Goal: Transaction & Acquisition: Purchase product/service

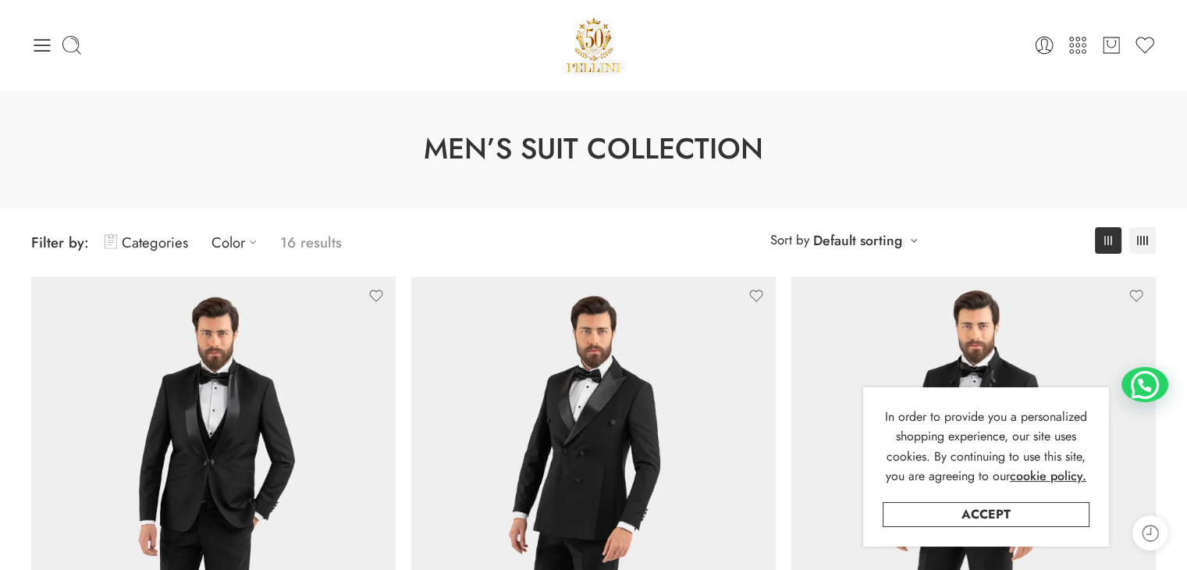
drag, startPoint x: 1033, startPoint y: 516, endPoint x: 904, endPoint y: 511, distance: 128.9
click at [1033, 516] on link "Accept" at bounding box center [986, 514] width 207 height 25
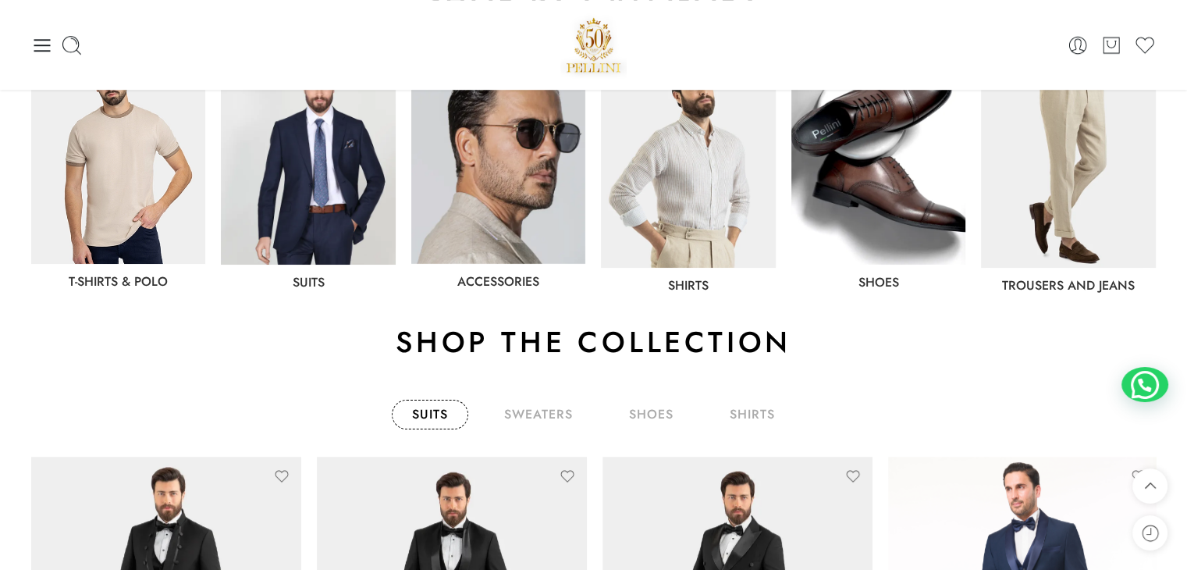
scroll to position [468, 0]
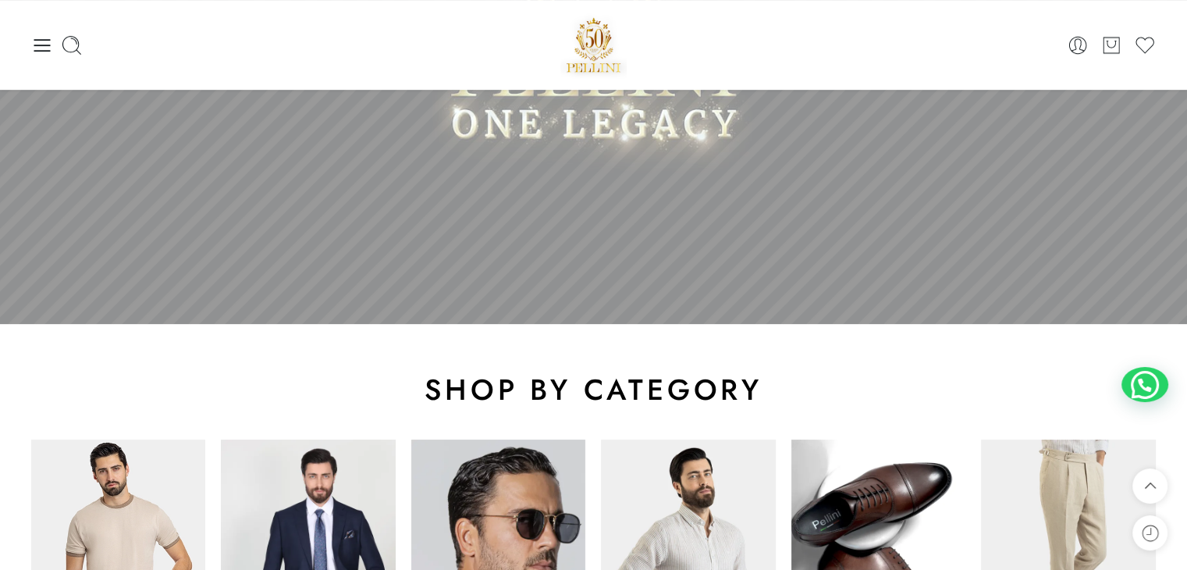
click at [45, 39] on icon at bounding box center [42, 45] width 16 height 12
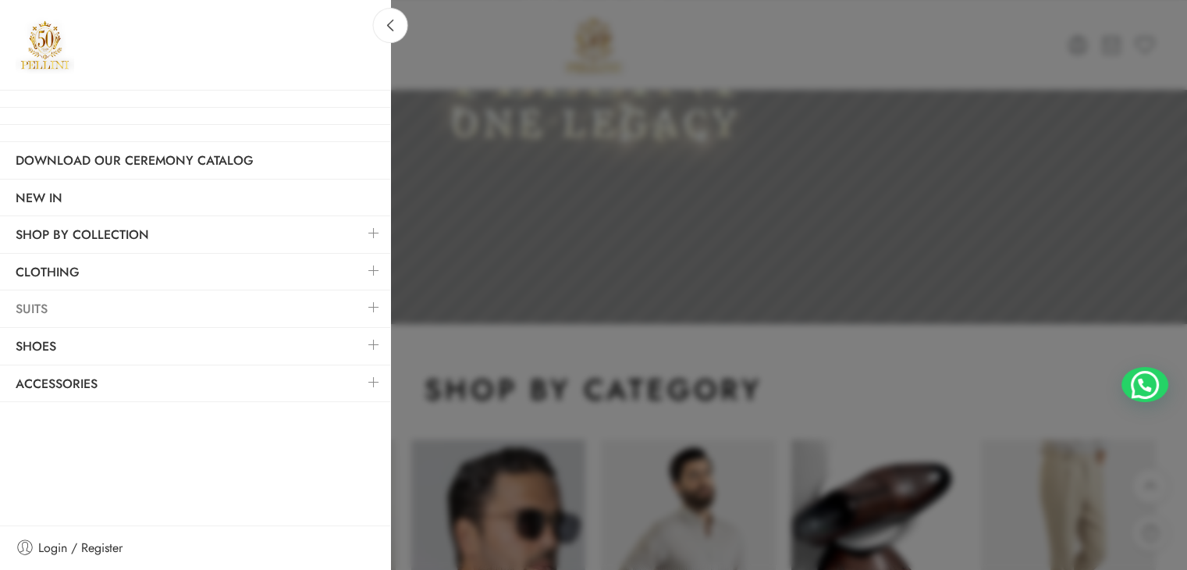
click at [35, 307] on link "Suits" at bounding box center [195, 309] width 390 height 36
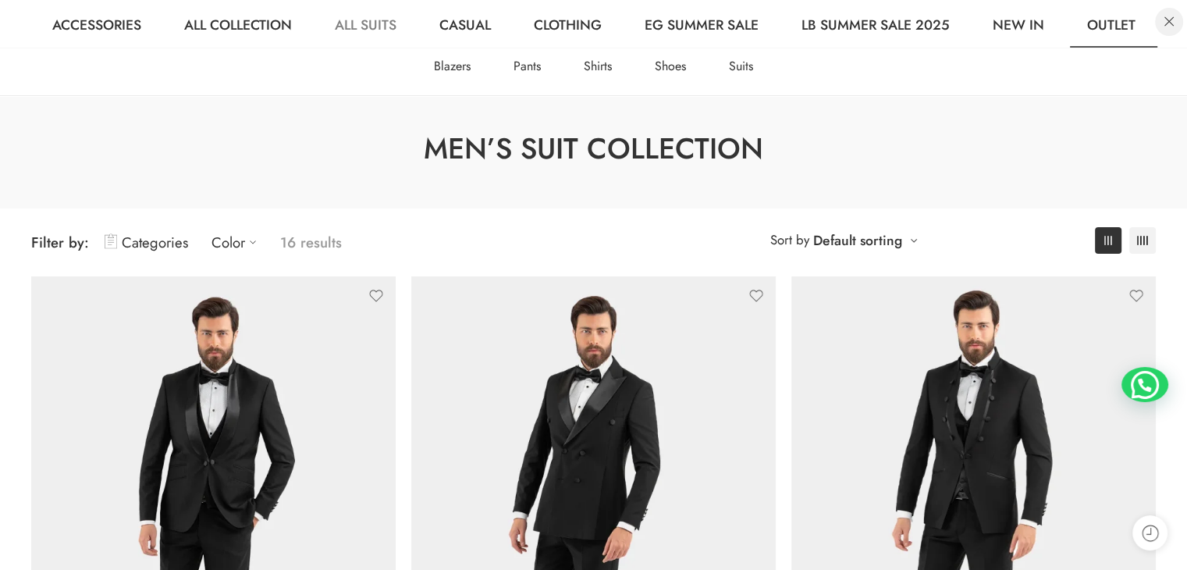
click at [1168, 26] on link at bounding box center [1169, 22] width 28 height 28
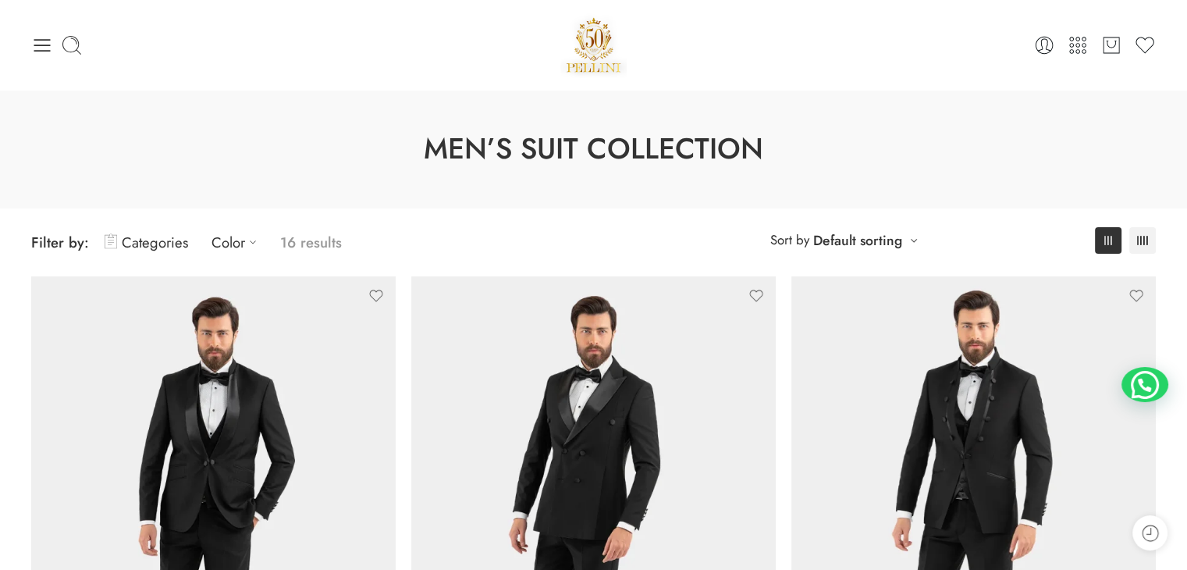
click at [1047, 47] on icon at bounding box center [1045, 45] width 22 height 22
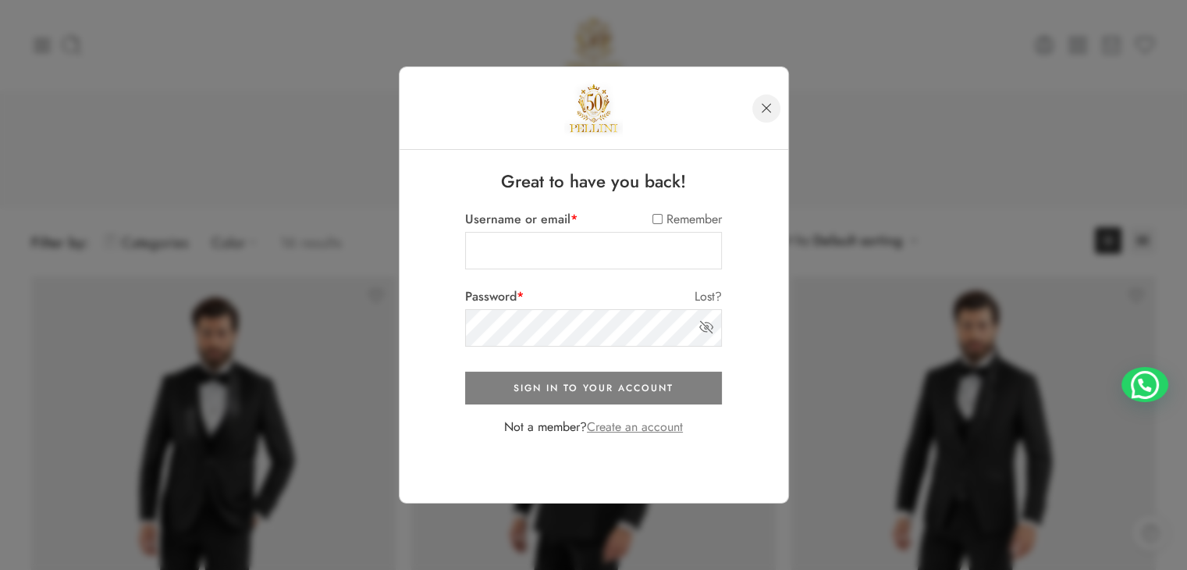
click at [765, 108] on link at bounding box center [766, 108] width 28 height 28
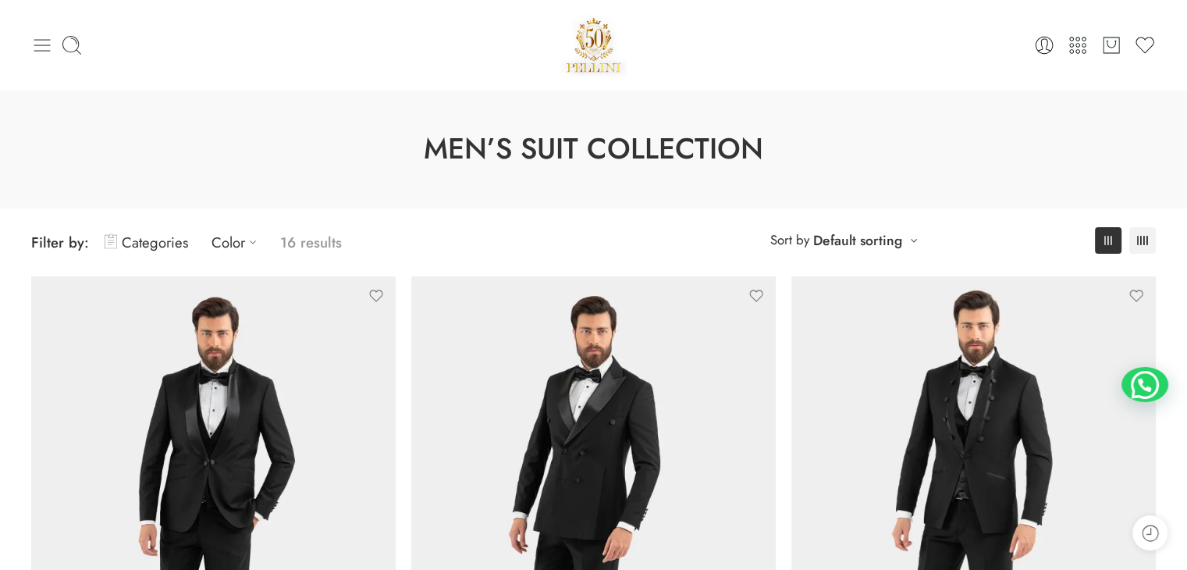
click at [44, 48] on icon at bounding box center [42, 45] width 22 height 22
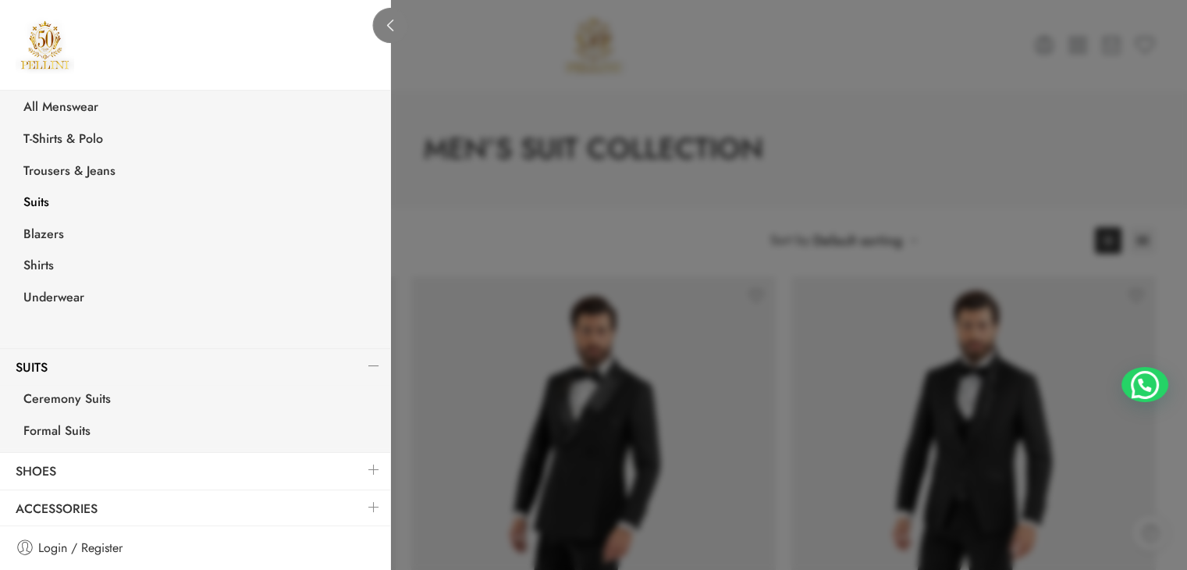
click at [390, 28] on icon at bounding box center [391, 26] width 12 height 12
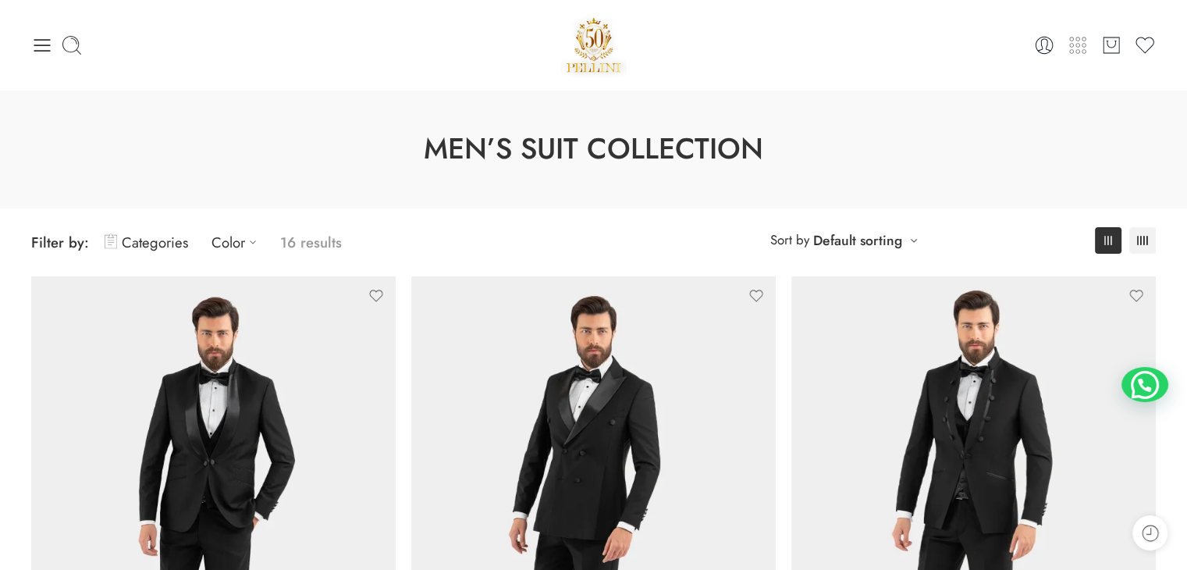
click at [1076, 48] on icon at bounding box center [1078, 45] width 22 height 22
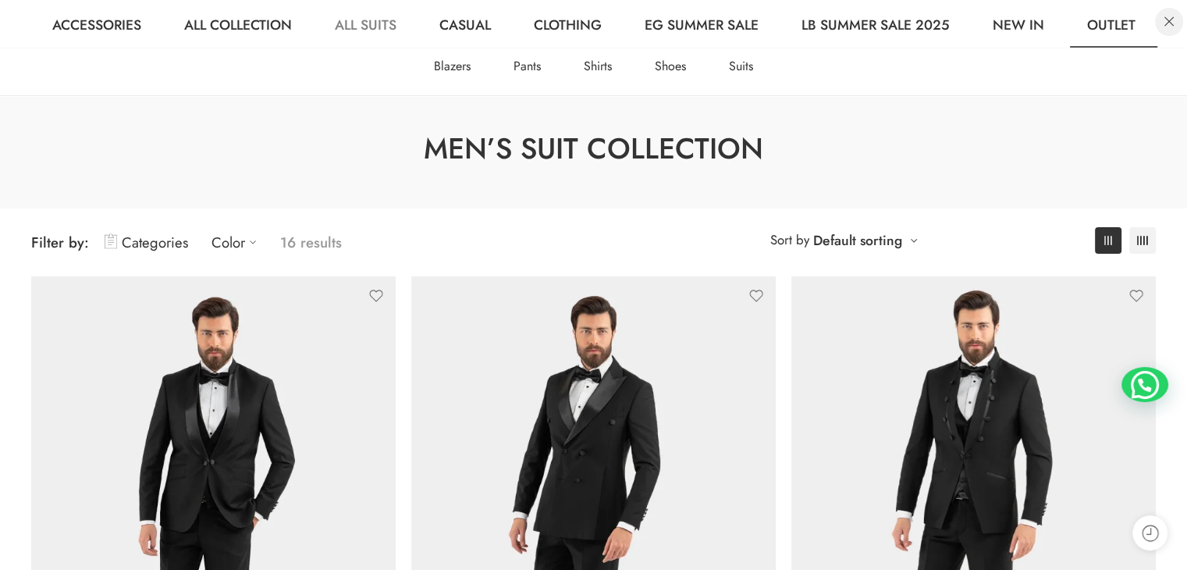
click at [1162, 20] on link at bounding box center [1169, 22] width 28 height 28
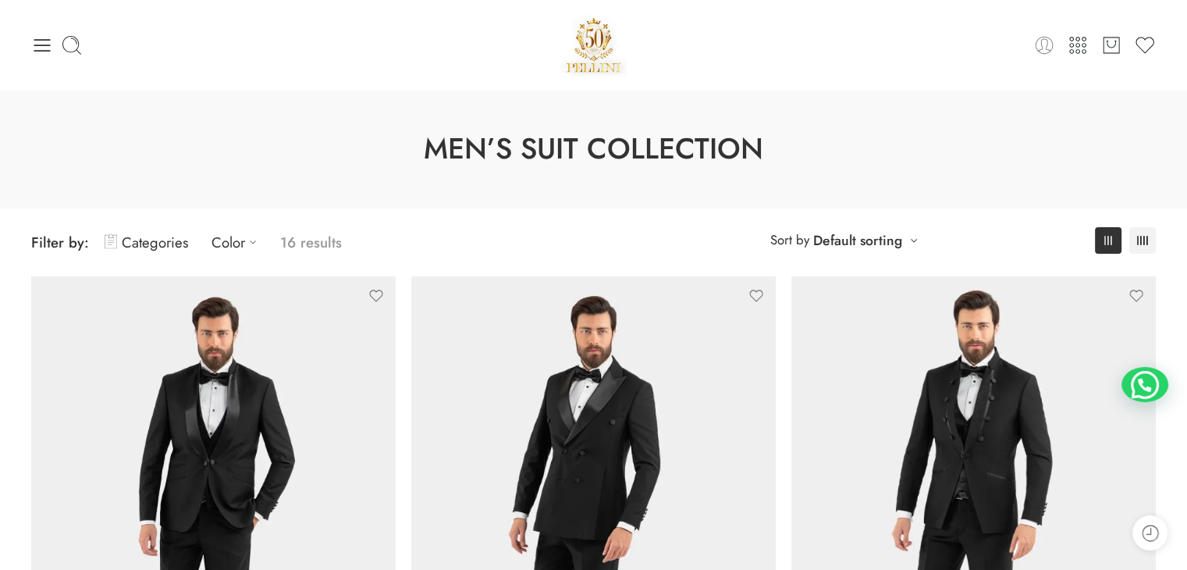
click at [1043, 45] on icon at bounding box center [1045, 45] width 22 height 22
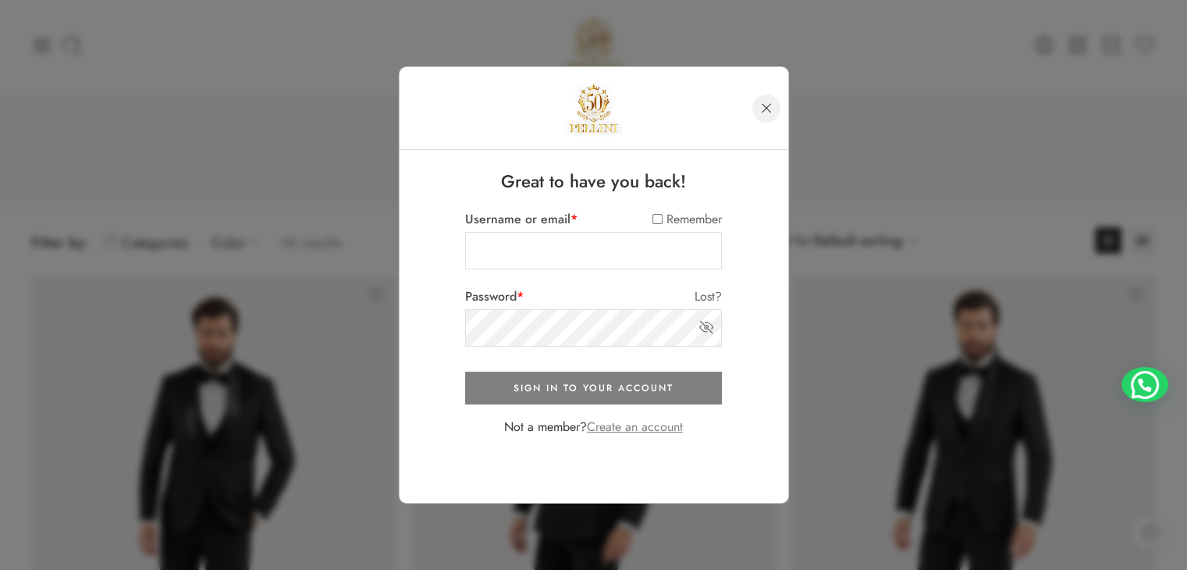
click at [768, 111] on link at bounding box center [766, 108] width 28 height 28
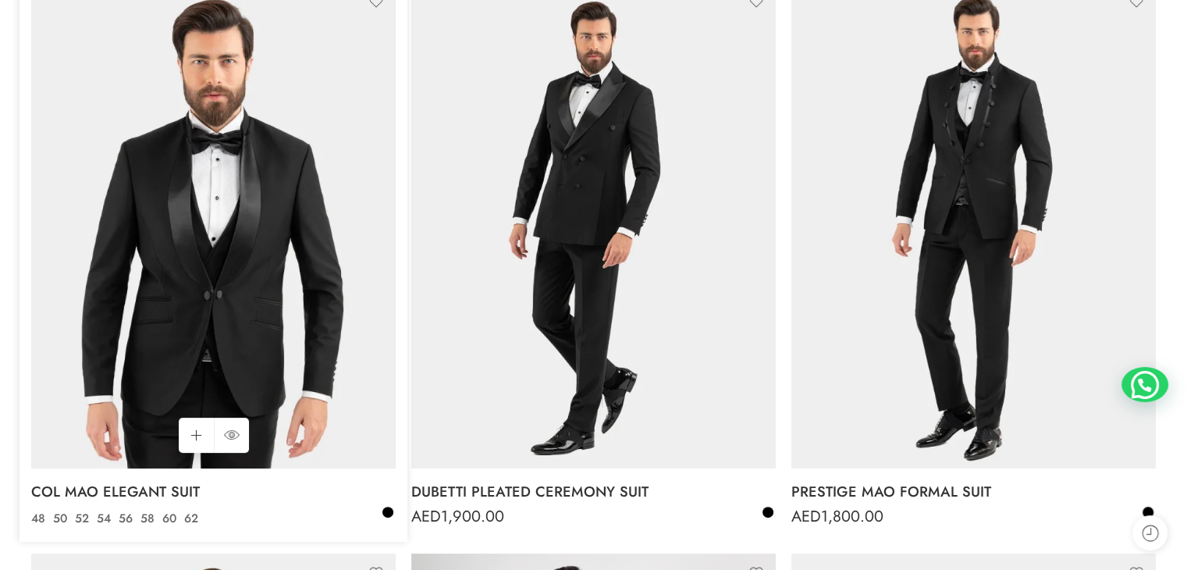
scroll to position [312, 0]
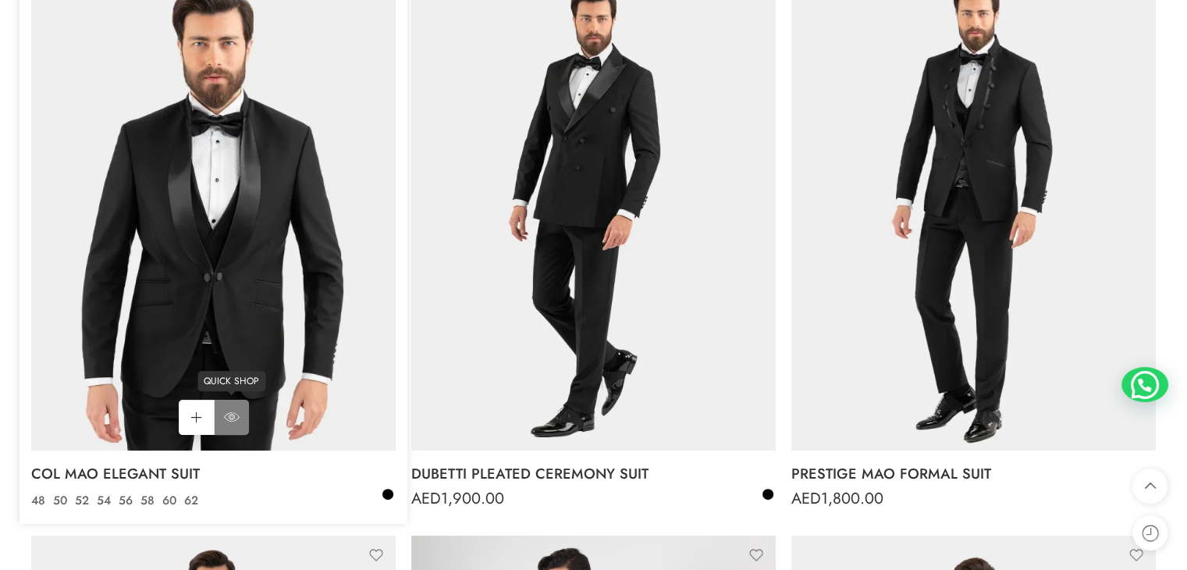
click at [226, 422] on icon at bounding box center [232, 417] width 16 height 28
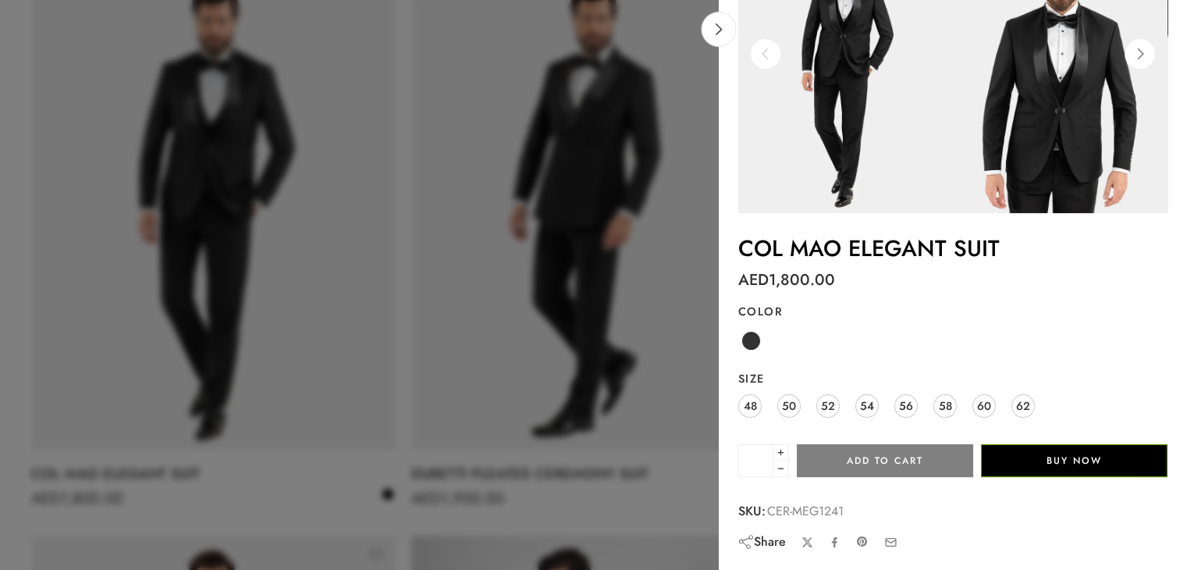
scroll to position [0, 0]
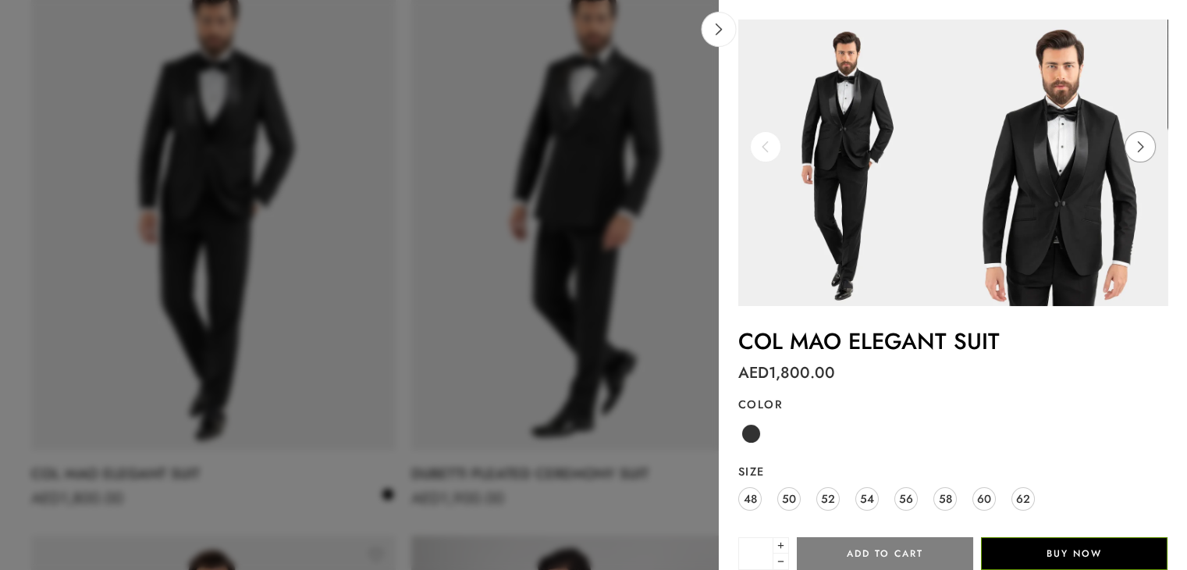
click at [1138, 143] on icon at bounding box center [1141, 146] width 30 height 31
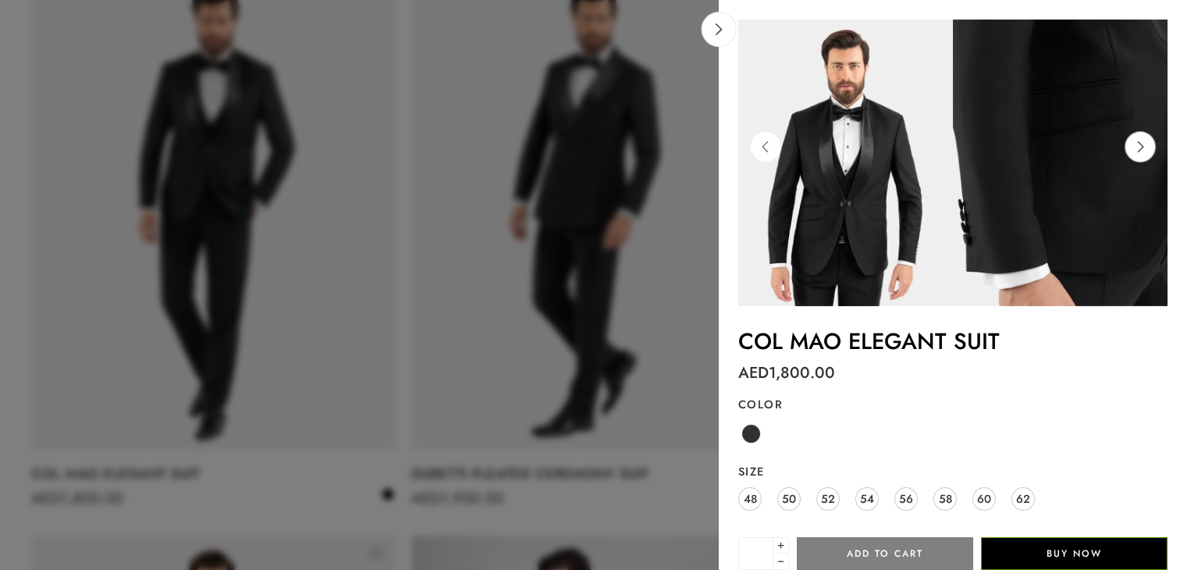
click at [1138, 143] on icon at bounding box center [1141, 146] width 30 height 31
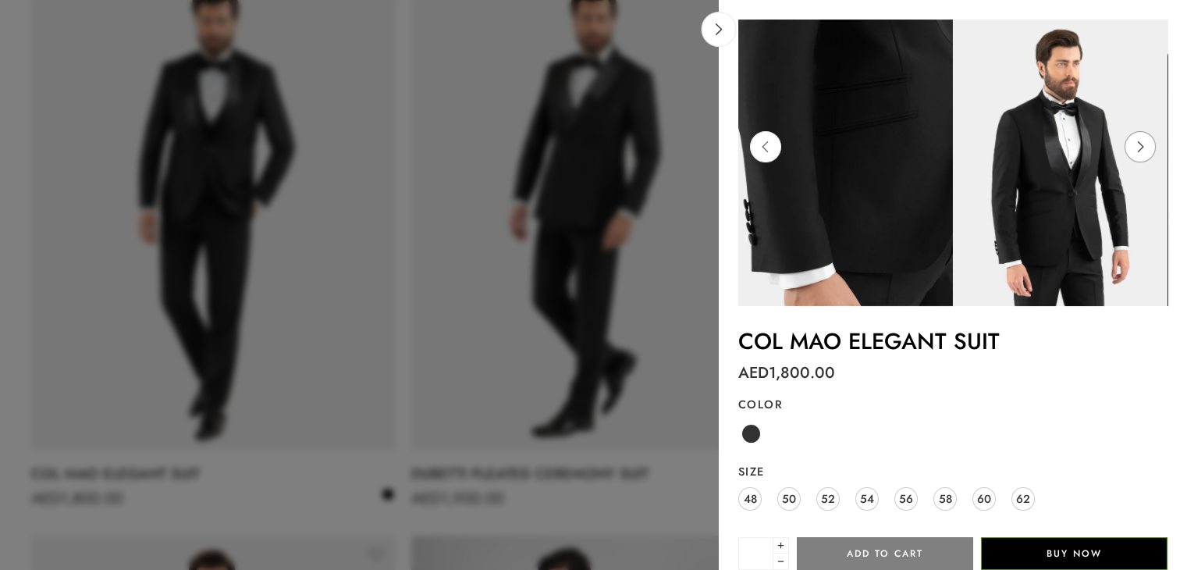
click at [1138, 143] on icon at bounding box center [1141, 146] width 30 height 31
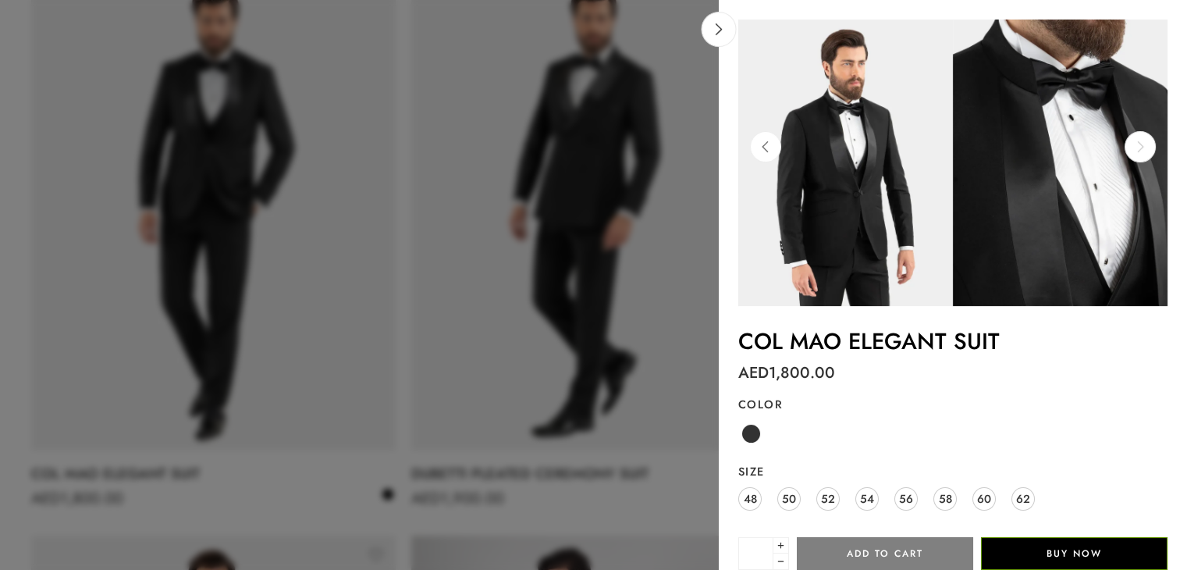
click at [1138, 143] on icon at bounding box center [1141, 146] width 30 height 31
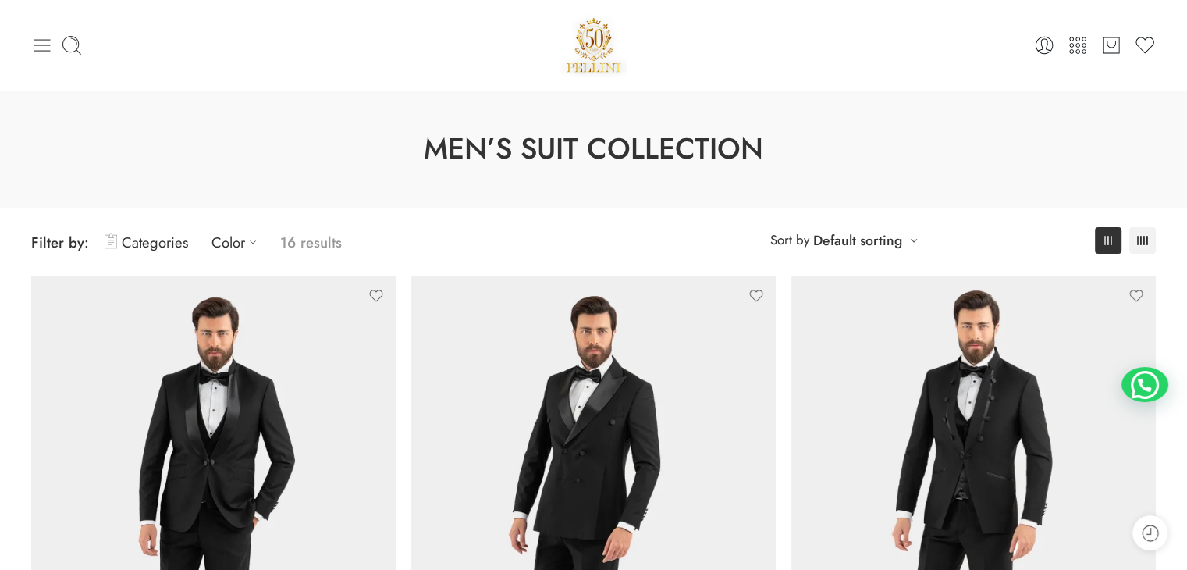
click at [43, 48] on icon at bounding box center [42, 45] width 22 height 22
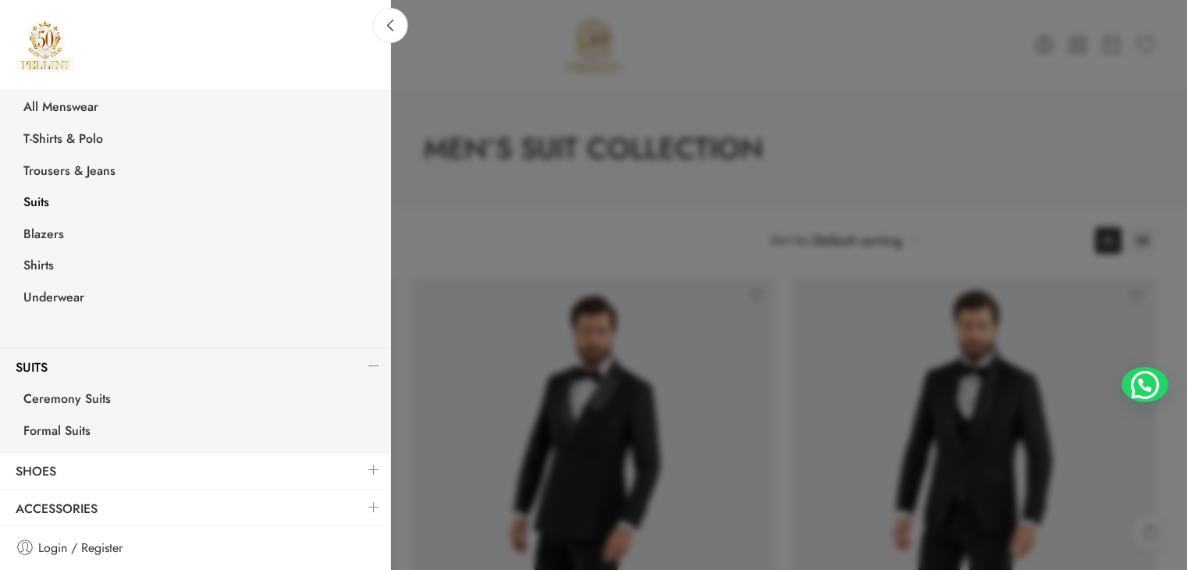
click at [33, 199] on link "Suits" at bounding box center [199, 204] width 382 height 32
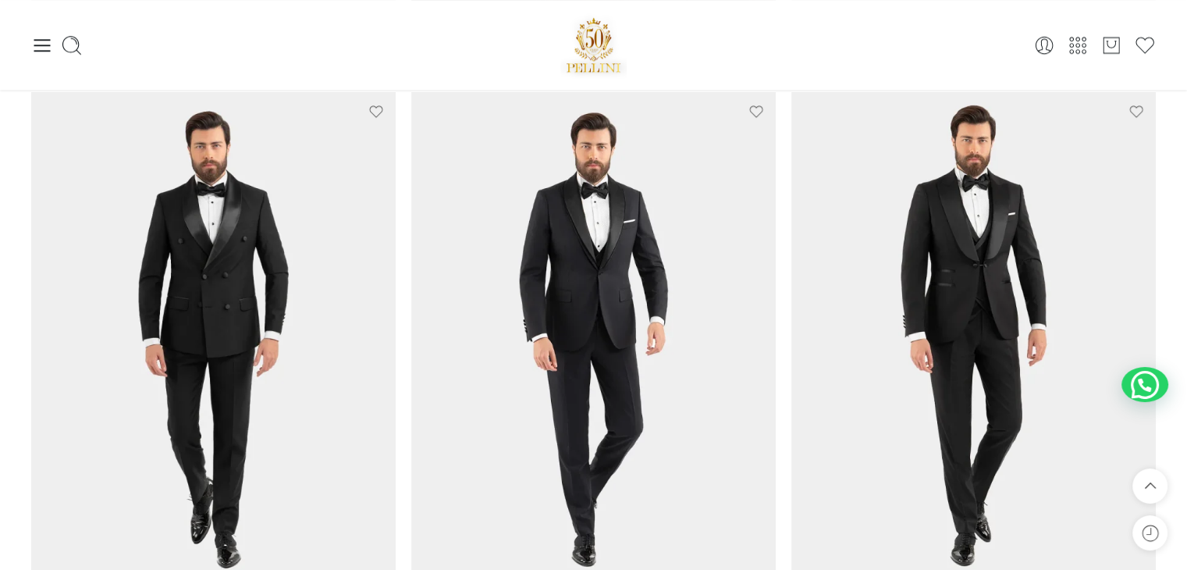
scroll to position [1327, 0]
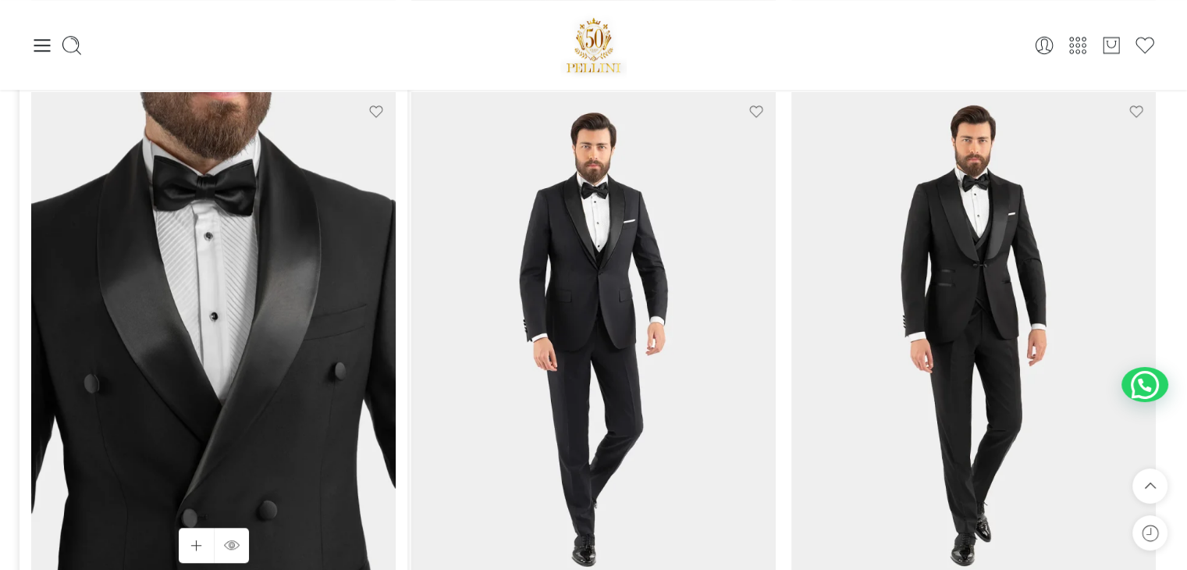
click at [294, 287] on img at bounding box center [213, 335] width 365 height 486
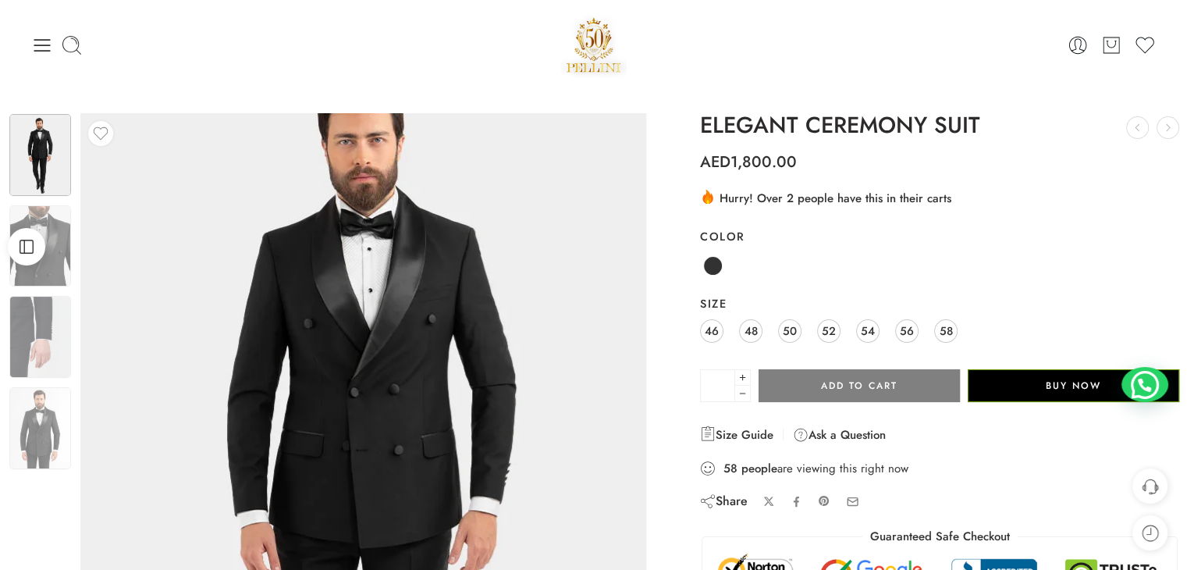
scroll to position [78, 0]
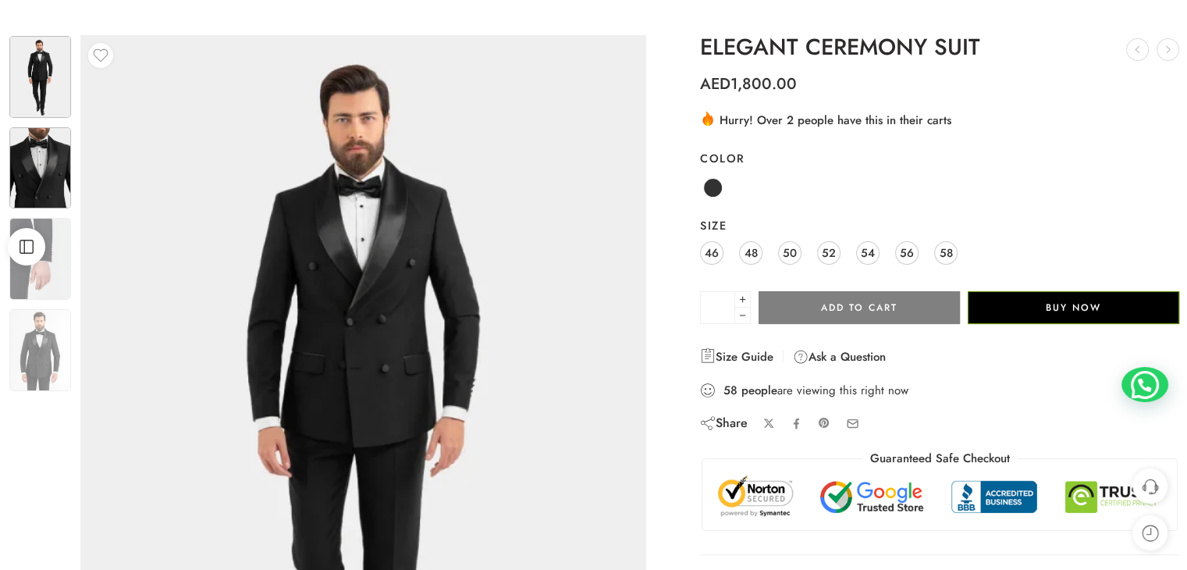
click at [44, 154] on img at bounding box center [40, 168] width 62 height 82
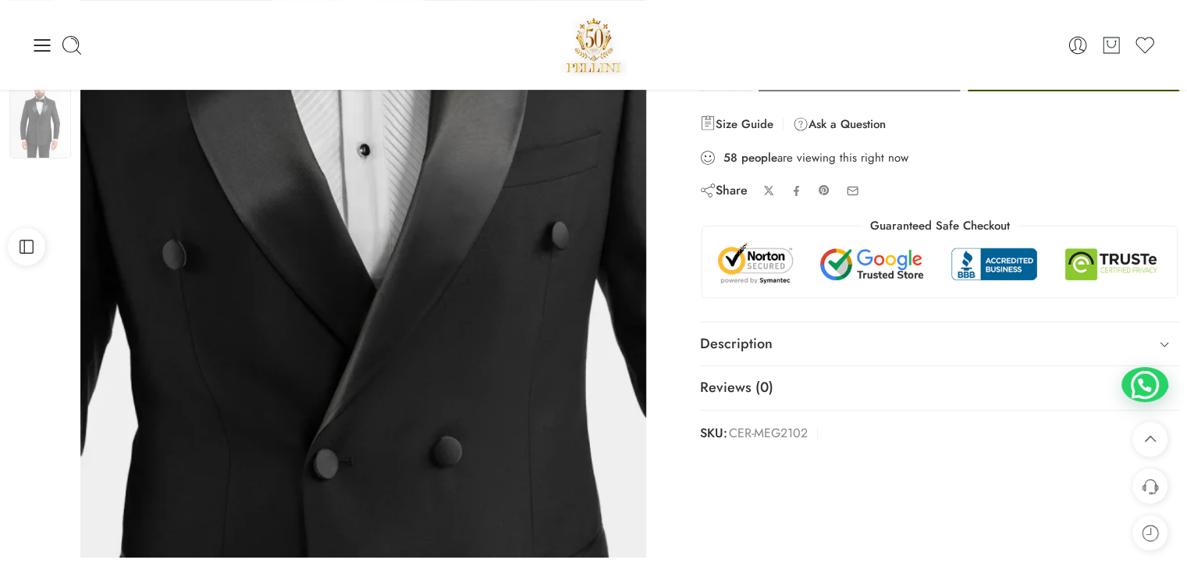
scroll to position [0, 0]
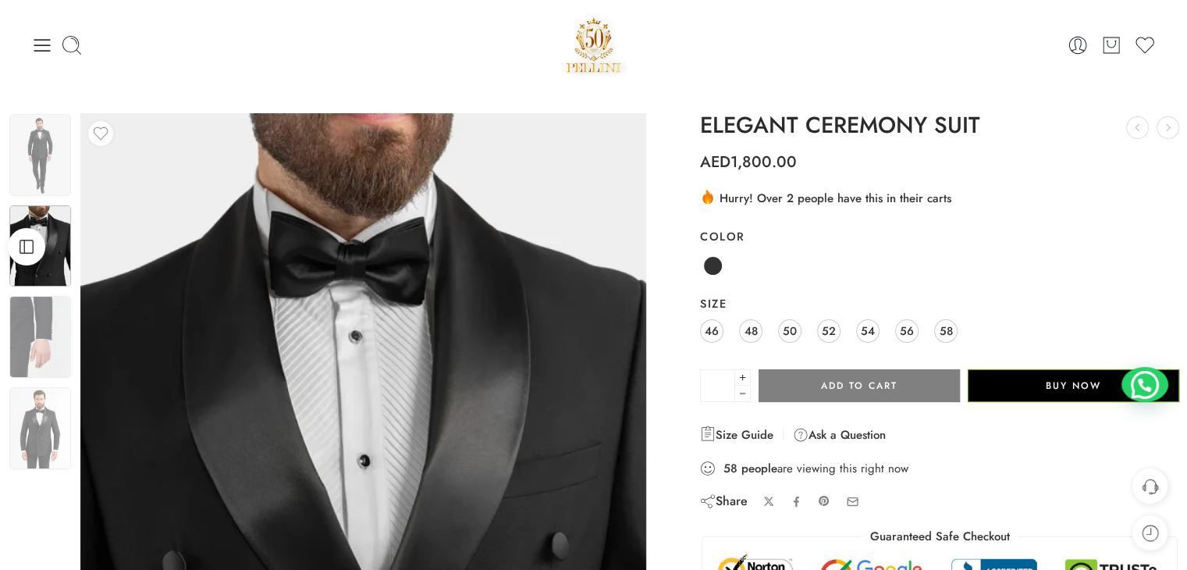
click at [41, 48] on icon at bounding box center [42, 45] width 22 height 22
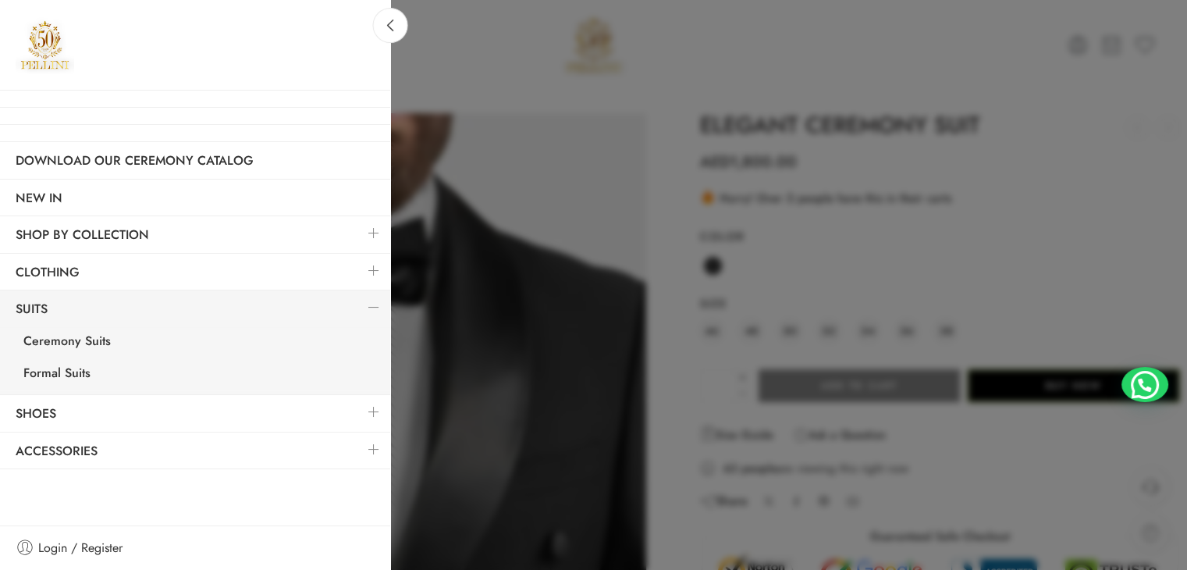
click at [46, 51] on img at bounding box center [45, 45] width 59 height 59
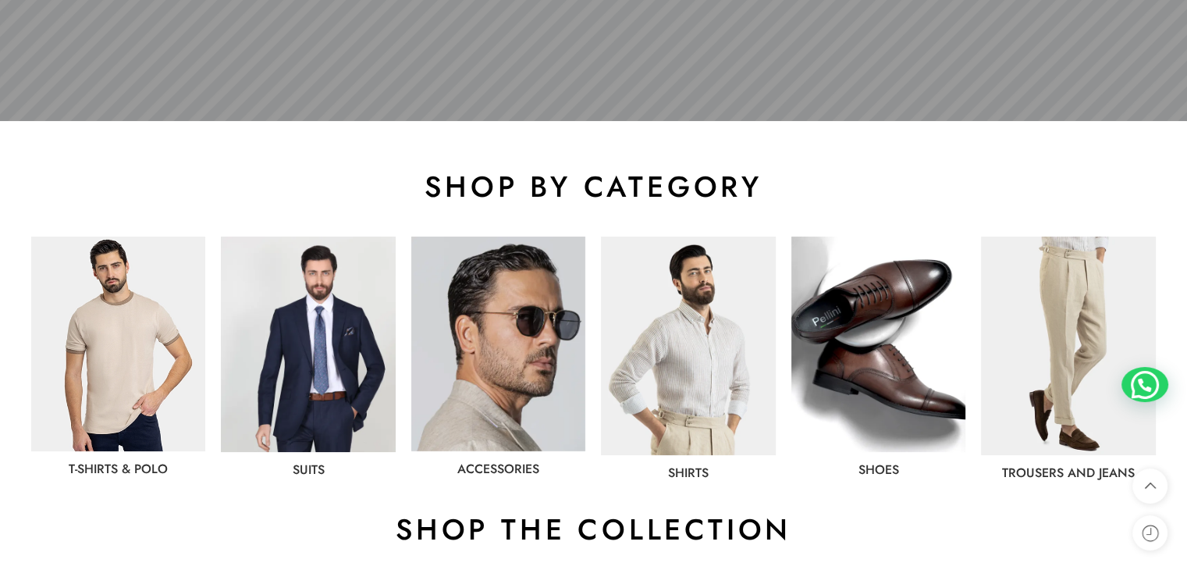
scroll to position [703, 0]
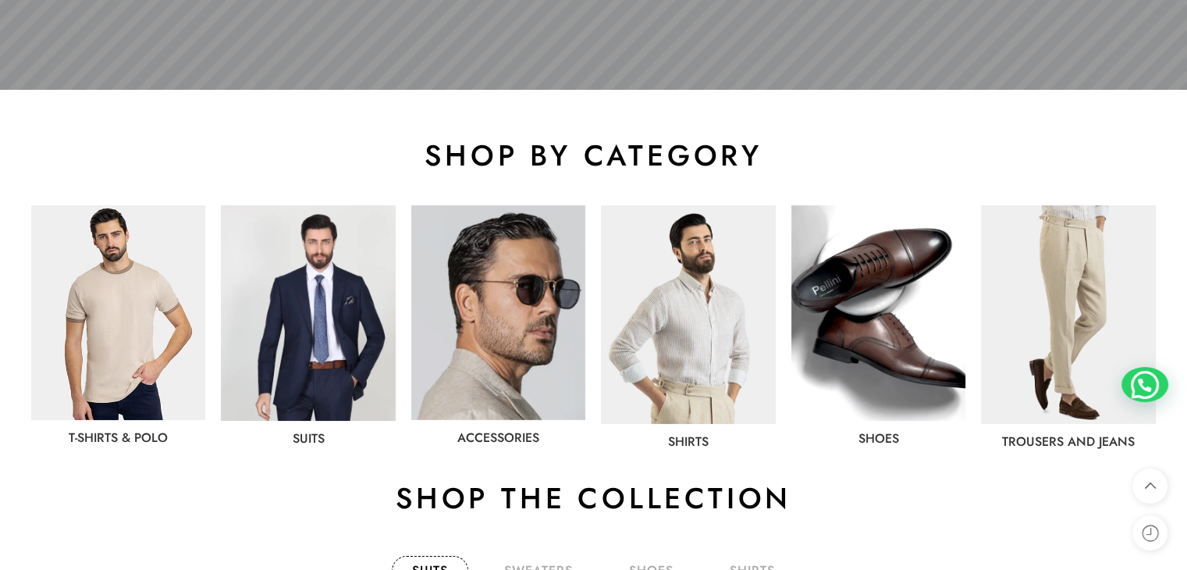
click at [318, 329] on img at bounding box center [308, 312] width 174 height 215
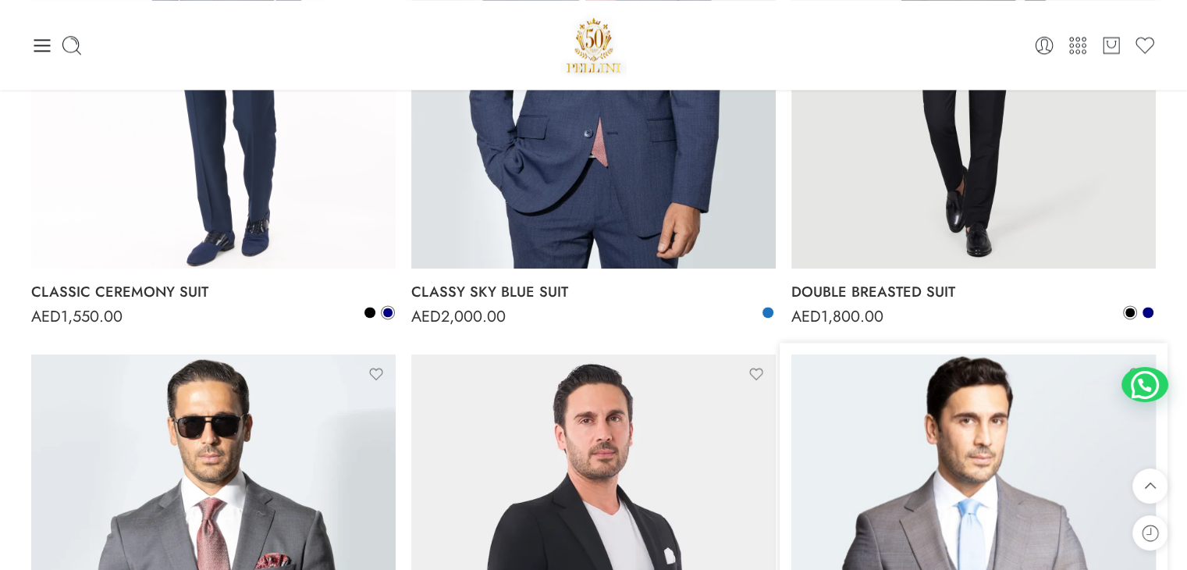
scroll to position [2180, 0]
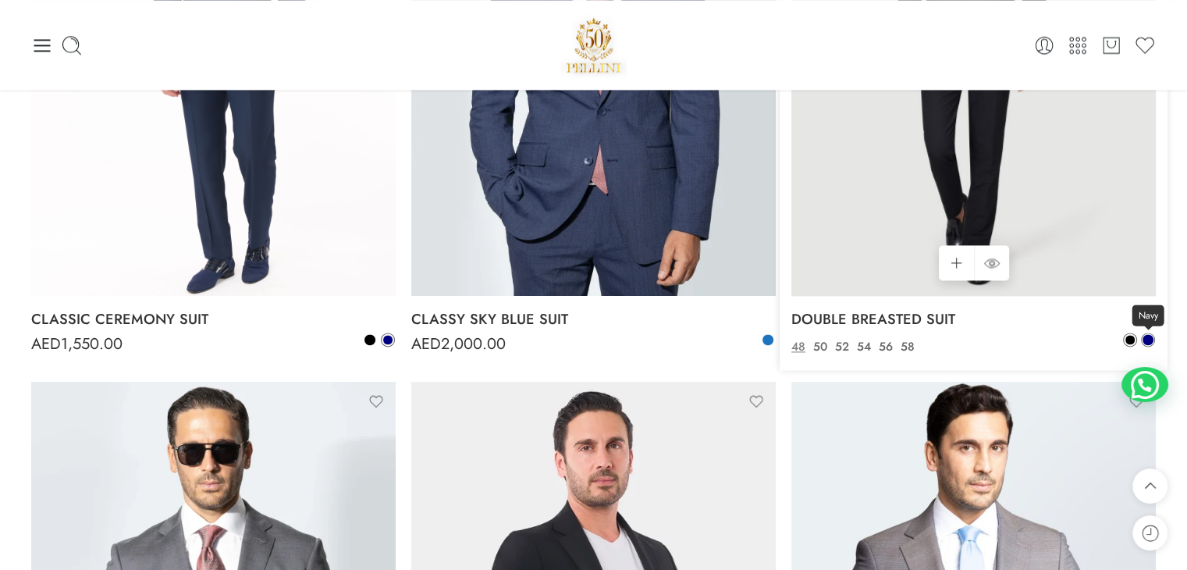
click at [1145, 342] on span at bounding box center [1148, 339] width 11 height 11
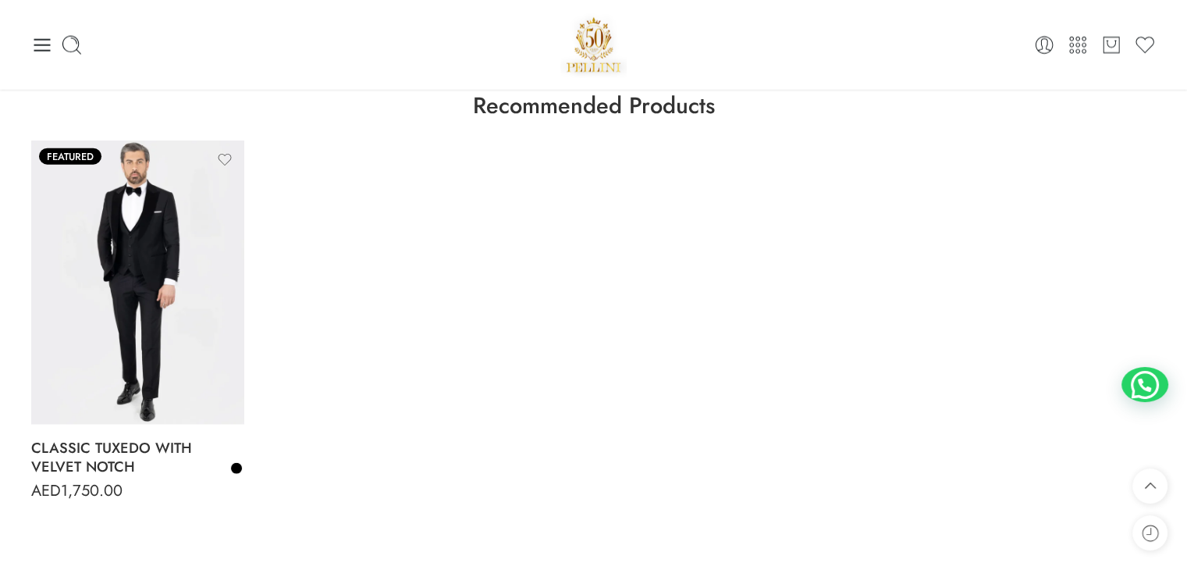
scroll to position [3663, 0]
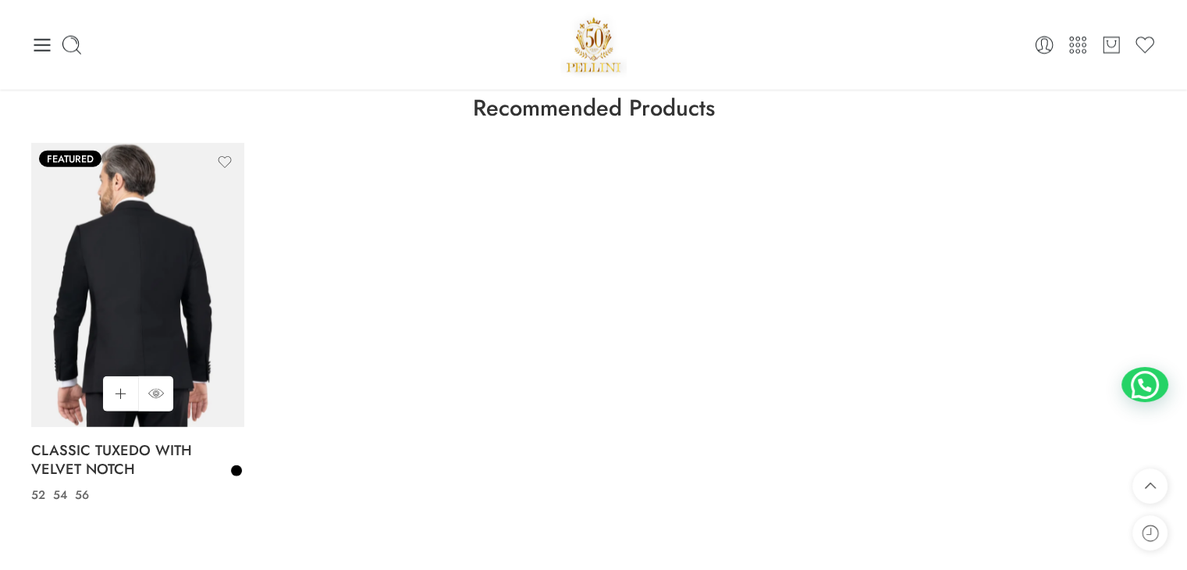
click at [159, 263] on img at bounding box center [137, 285] width 213 height 284
